Goal: Task Accomplishment & Management: Manage account settings

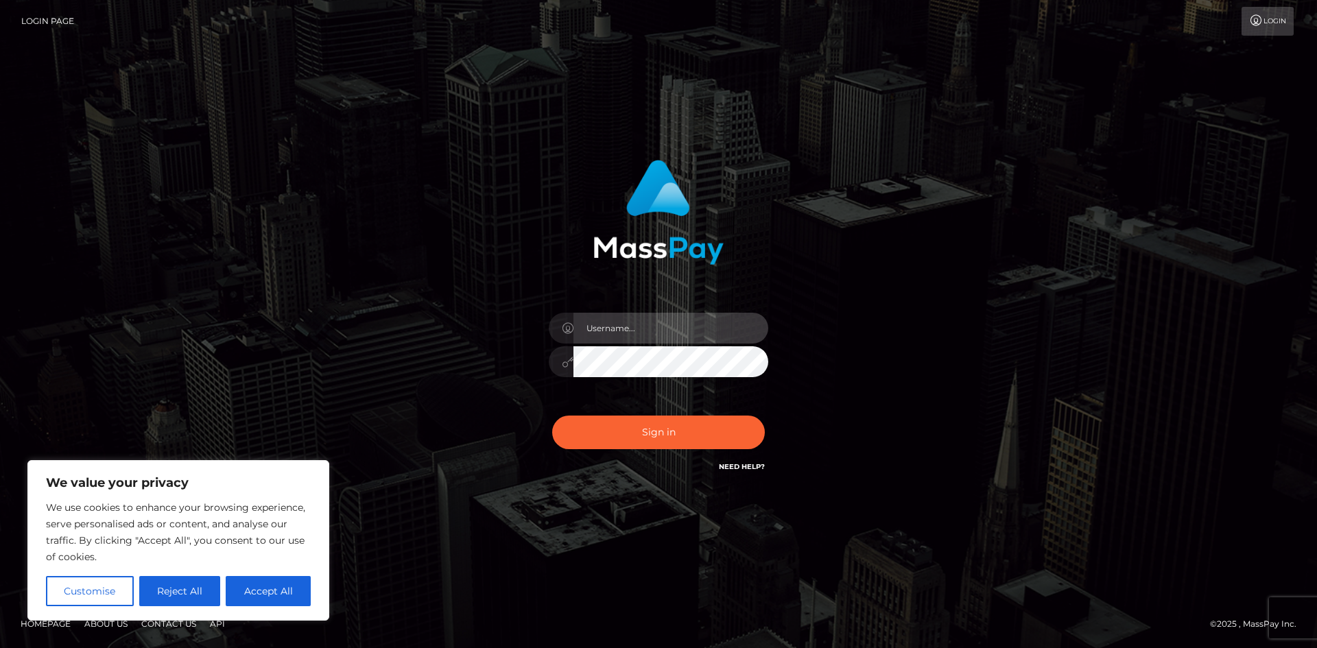
type input "hello.feetfinder"
click at [656, 415] on div "Sign in Need Help?" at bounding box center [658, 437] width 240 height 61
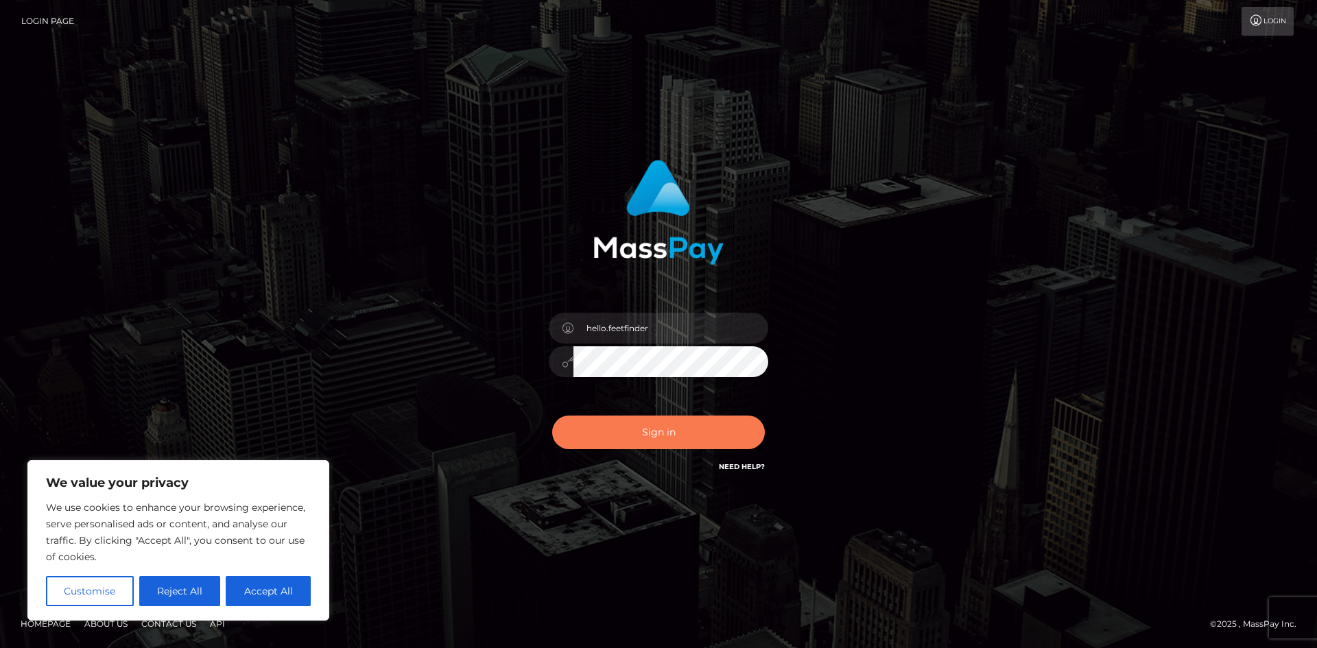
click at [661, 429] on button "Sign in" at bounding box center [658, 433] width 213 height 34
click at [661, 429] on div "Sign in Need Help?" at bounding box center [658, 437] width 240 height 61
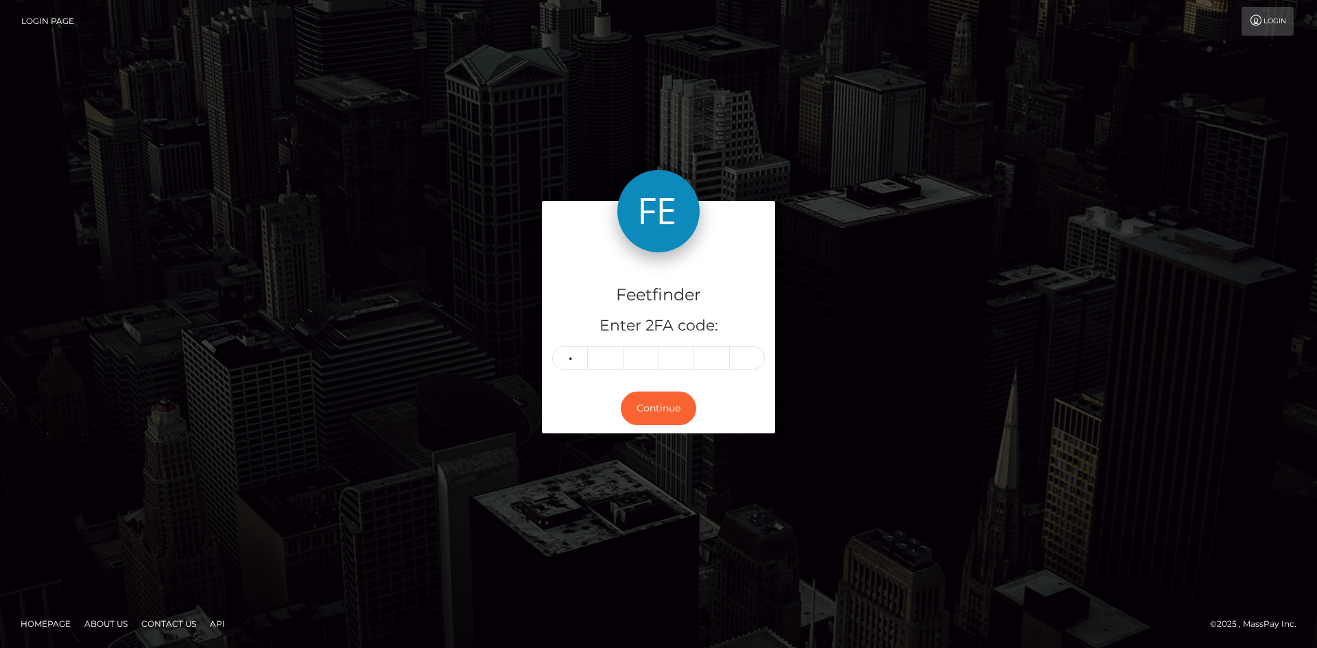
type input "0"
type input "9"
type input "4"
type input "1"
type input "2"
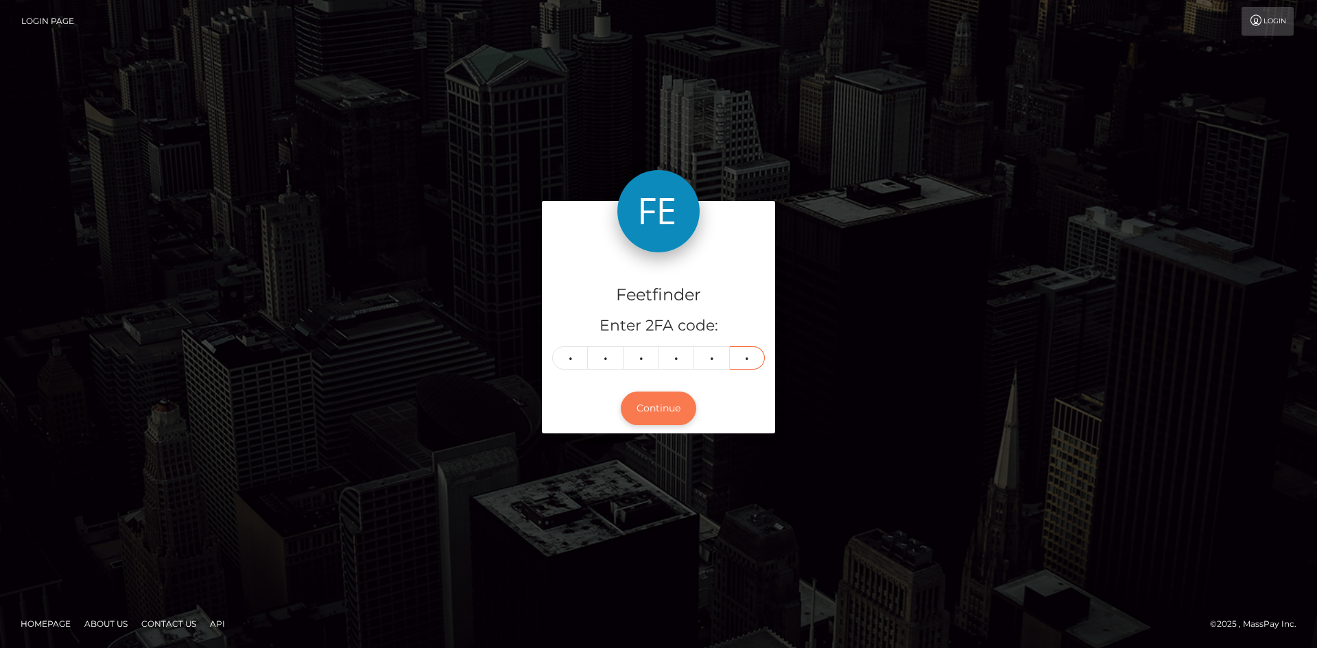
type input "3"
click at [666, 399] on button "Continue" at bounding box center [658, 409] width 75 height 34
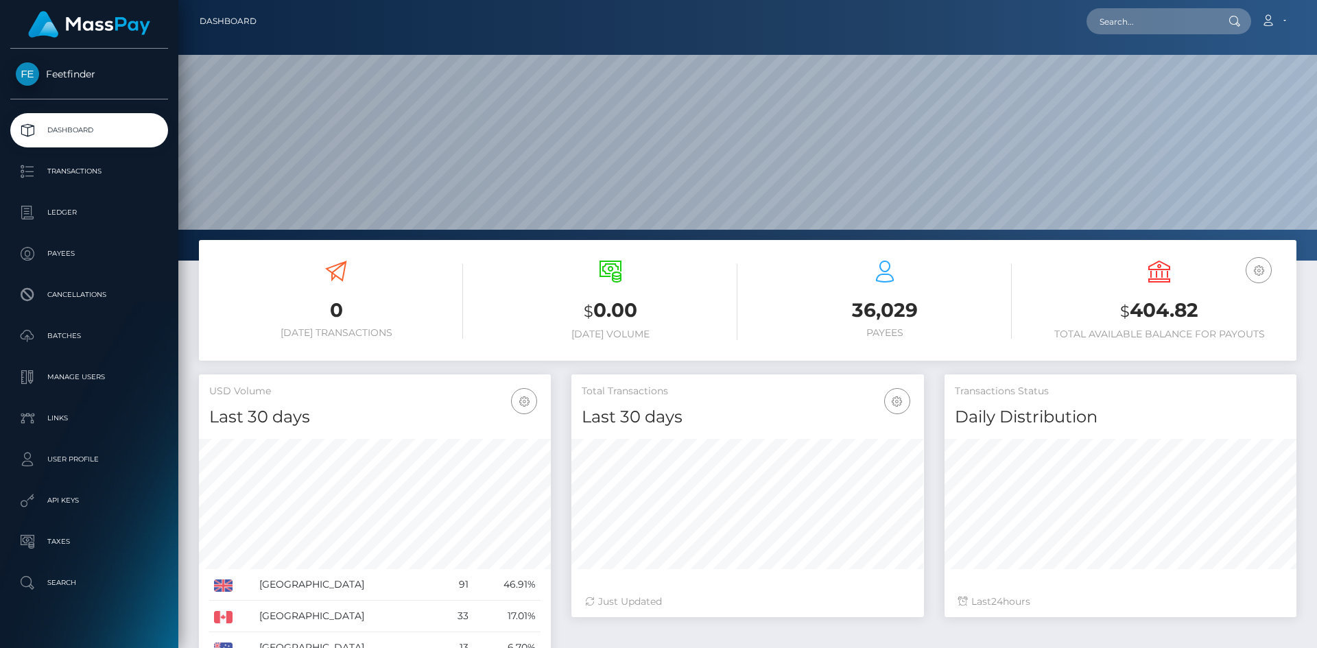
scroll to position [243, 353]
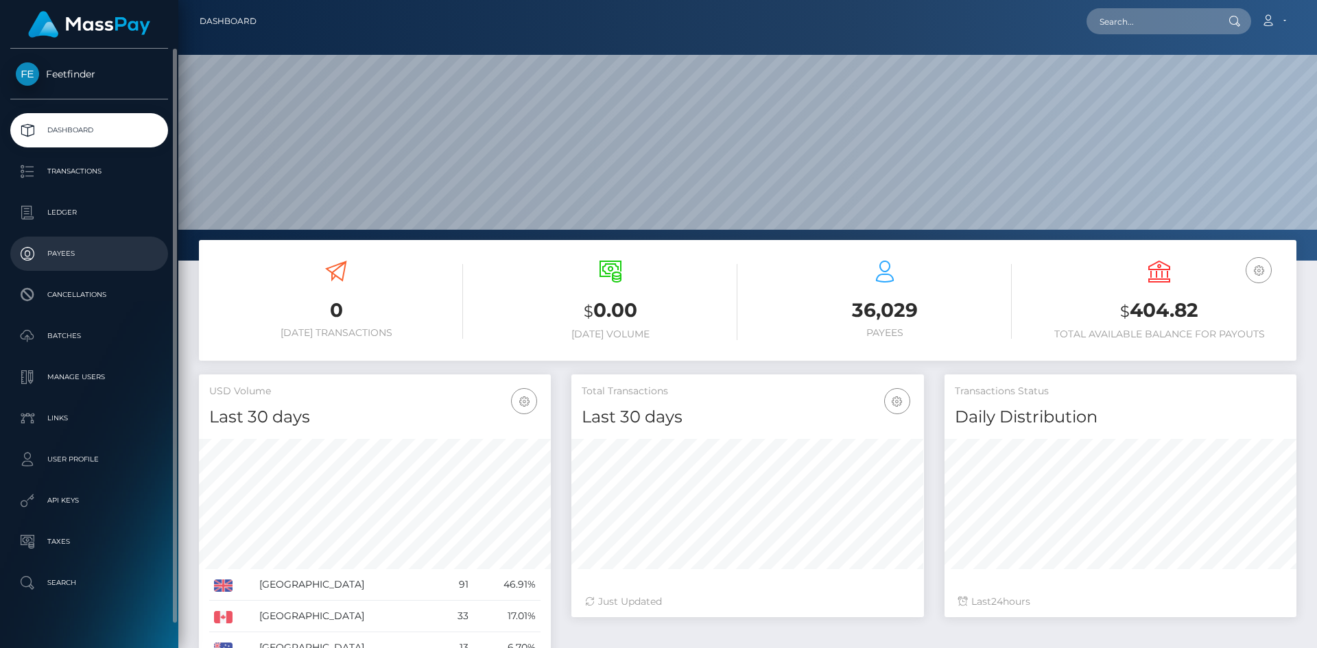
click at [78, 248] on p "Payees" at bounding box center [89, 253] width 147 height 21
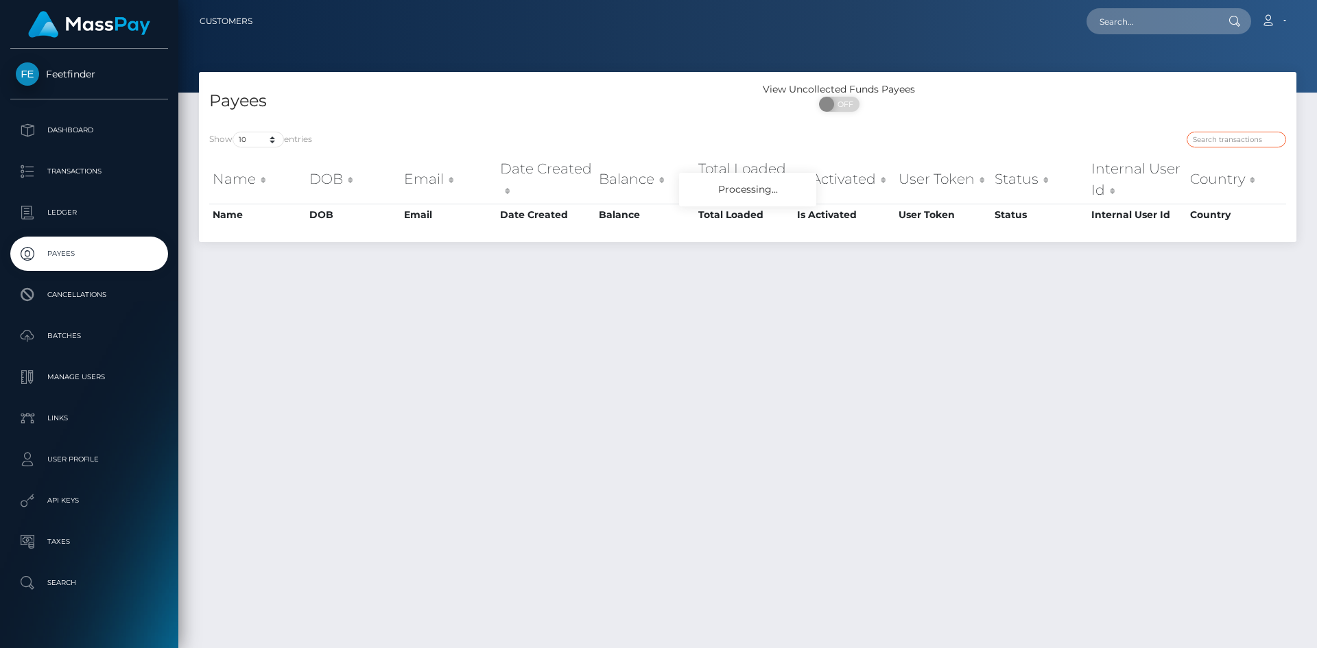
click at [1247, 139] on input "search" at bounding box center [1236, 140] width 99 height 16
paste input "b7c1831f-a5c2-11f0-bd75-060e06e9f077"
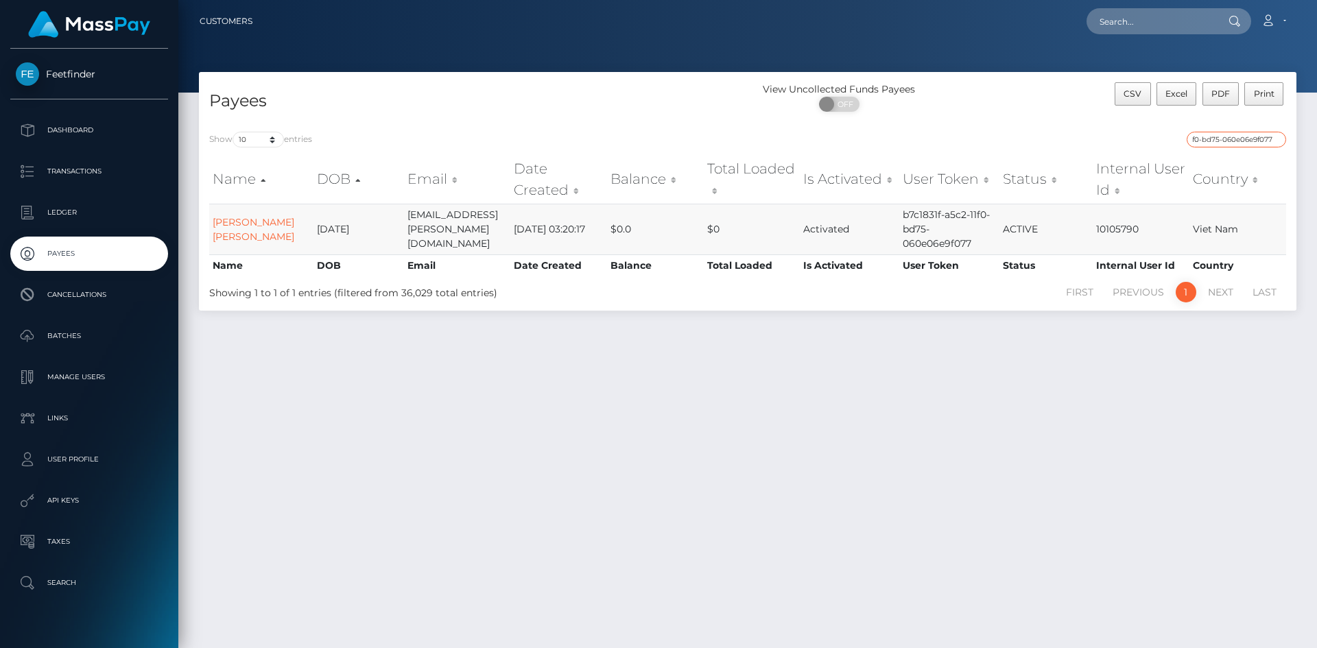
type input "b7c1831f-a5c2-11f0-bd75-060e06e9f077"
